Goal: Obtain resource: Obtain resource

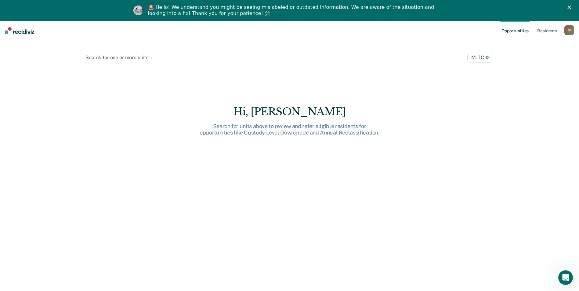
click at [125, 56] on div at bounding box center [229, 57] width 286 height 7
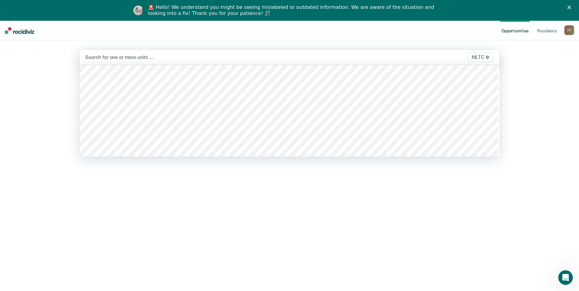
scroll to position [1894, 0]
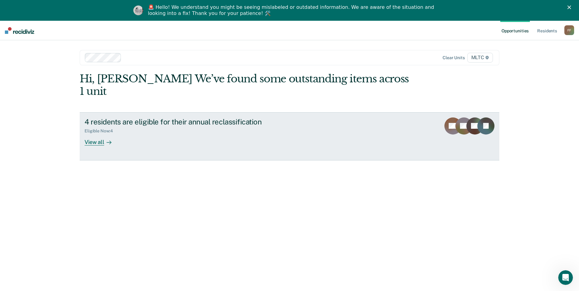
click at [100, 134] on div "View all" at bounding box center [102, 140] width 34 height 12
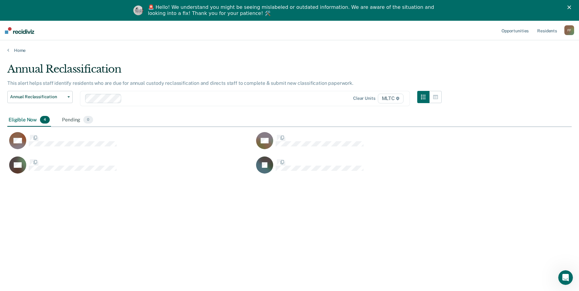
scroll to position [199, 560]
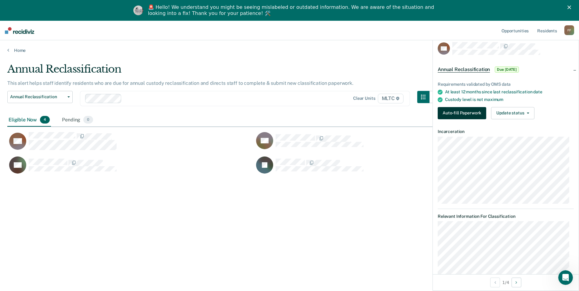
click at [476, 113] on button "Auto-fill Paperwork" at bounding box center [462, 113] width 49 height 12
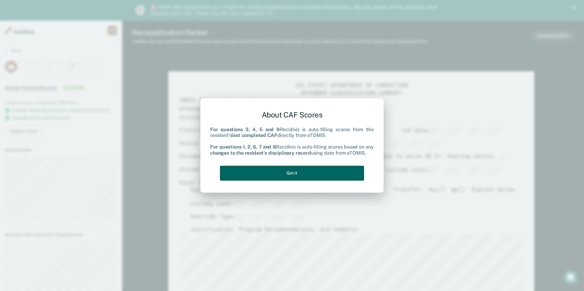
click at [308, 174] on button "Got it" at bounding box center [292, 173] width 144 height 15
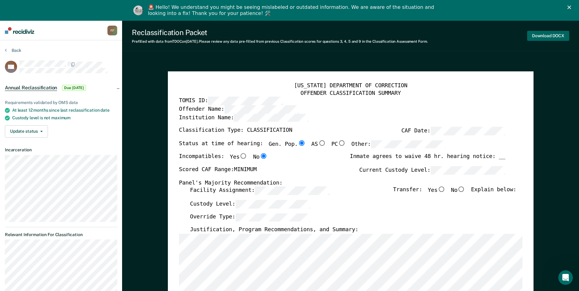
click at [551, 38] on button "Download DOCX" at bounding box center [549, 36] width 42 height 10
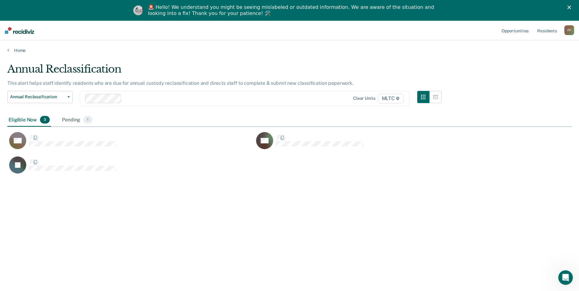
scroll to position [199, 560]
click at [9, 49] on link "Home" at bounding box center [289, 50] width 565 height 5
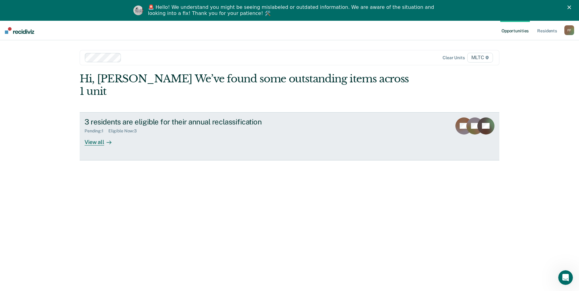
click at [87, 134] on div "View all" at bounding box center [102, 140] width 34 height 12
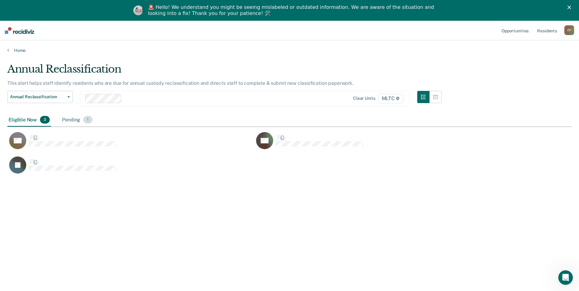
scroll to position [199, 560]
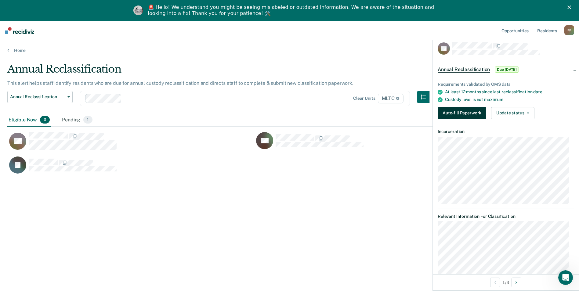
click at [471, 114] on button "Auto-fill Paperwork" at bounding box center [462, 113] width 49 height 12
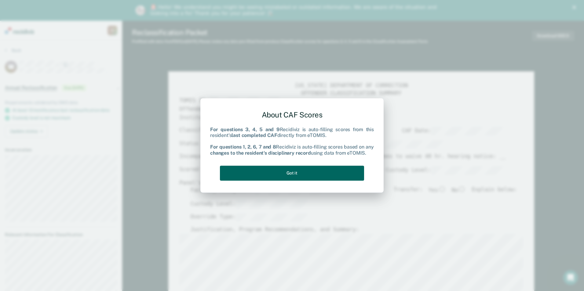
click at [307, 168] on button "Got it" at bounding box center [292, 173] width 144 height 15
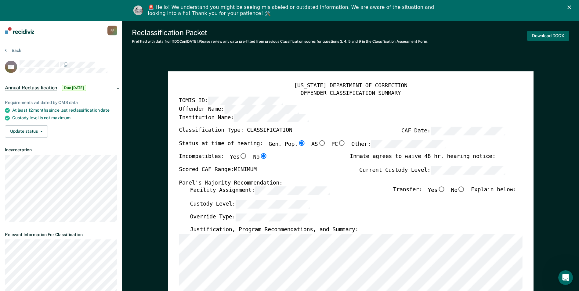
click at [560, 38] on button "Download DOCX" at bounding box center [549, 36] width 42 height 10
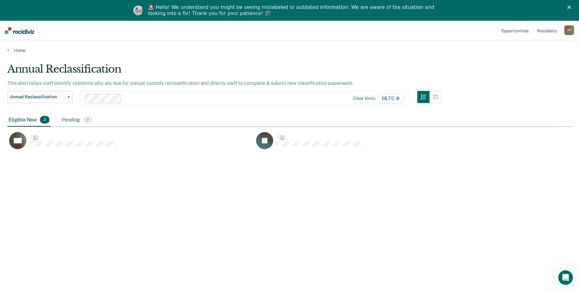
scroll to position [199, 560]
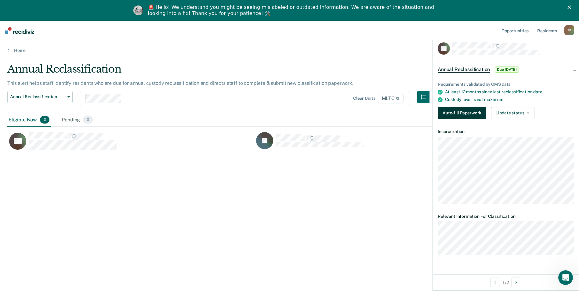
click at [470, 109] on button "Auto-fill Paperwork" at bounding box center [462, 113] width 49 height 12
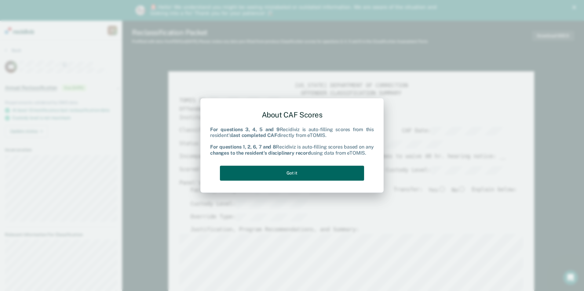
drag, startPoint x: 327, startPoint y: 177, endPoint x: 330, endPoint y: 176, distance: 3.2
click at [328, 177] on button "Got it" at bounding box center [292, 173] width 144 height 15
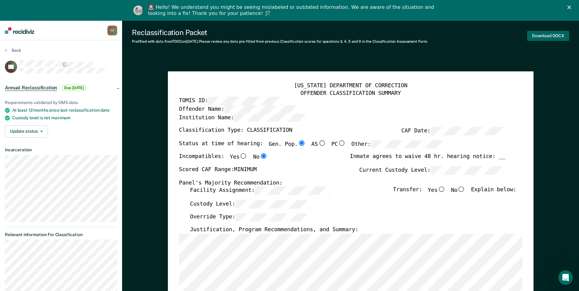
click at [547, 36] on button "Download DOCX" at bounding box center [549, 36] width 42 height 10
type textarea "x"
